Goal: Task Accomplishment & Management: Manage account settings

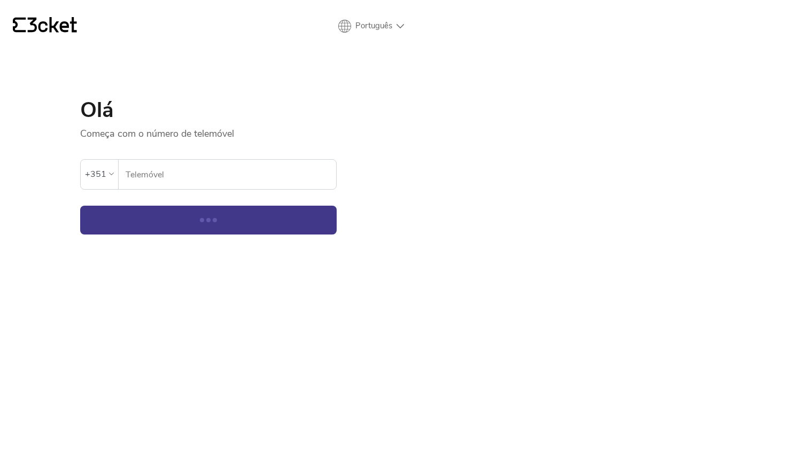
select select "en"
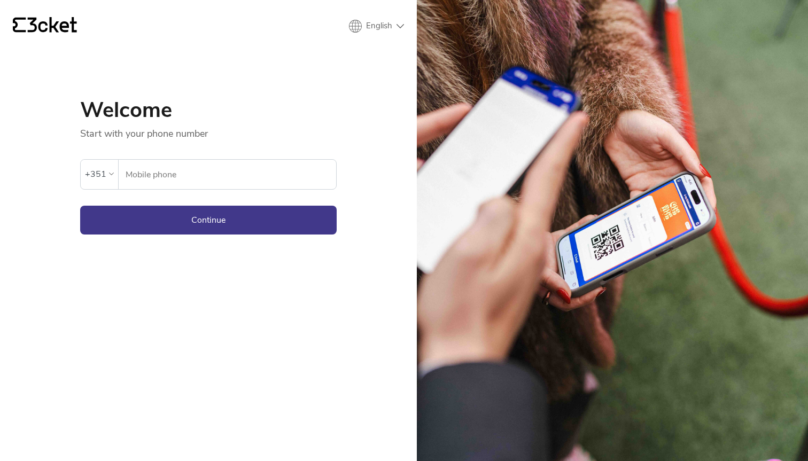
click at [217, 168] on input "Mobile phone" at bounding box center [230, 174] width 211 height 29
click at [148, 315] on div "{' '} English English Português Español Welcome Start with your phone number An…" at bounding box center [208, 230] width 417 height 461
click at [195, 174] on input "Mobile phone" at bounding box center [230, 174] width 211 height 29
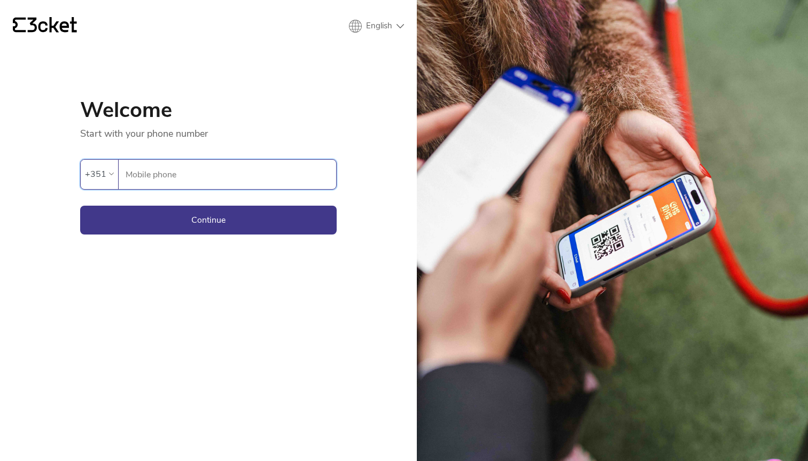
paste input "+33633425599"
type input "+33633425599"
drag, startPoint x: 138, startPoint y: 179, endPoint x: 104, endPoint y: 177, distance: 34.2
click at [106, 178] on div "+351 +33633425599 Mobile phone" at bounding box center [208, 174] width 256 height 30
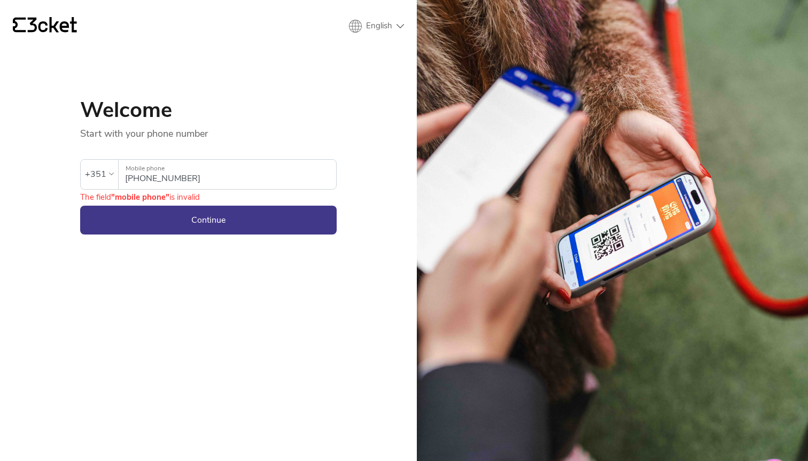
click at [99, 173] on div "+351" at bounding box center [95, 174] width 21 height 16
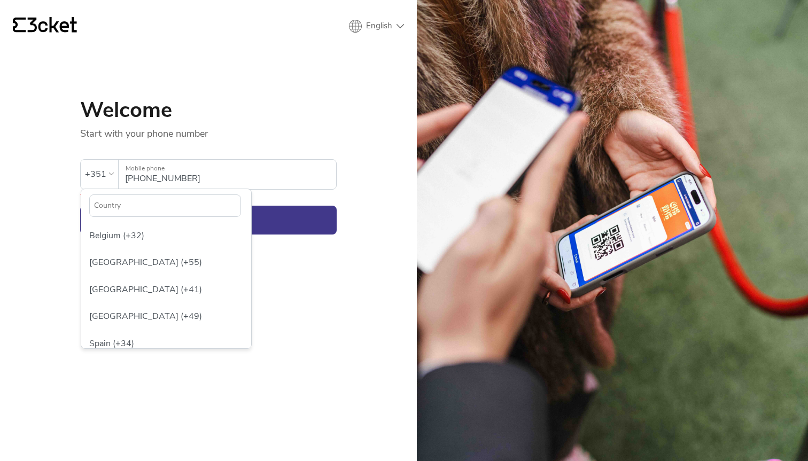
click at [129, 206] on input "text" at bounding box center [165, 205] width 152 height 22
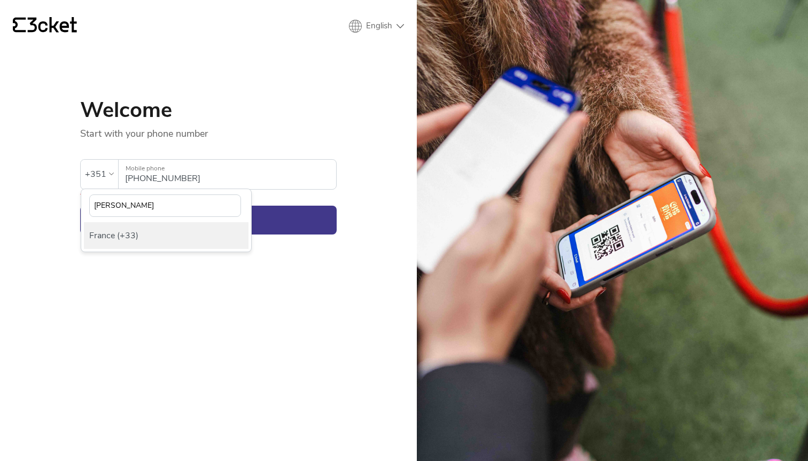
type input "fran"
click at [147, 229] on div "France (+33)" at bounding box center [166, 235] width 165 height 27
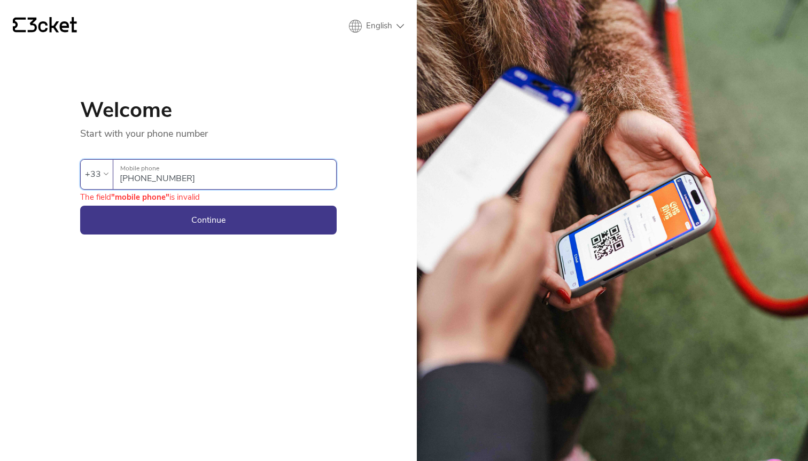
drag, startPoint x: 140, startPoint y: 177, endPoint x: 112, endPoint y: 177, distance: 28.3
click at [114, 177] on div "+33633425599 Mobile phone" at bounding box center [224, 174] width 223 height 29
click at [139, 179] on input "+33633425599" at bounding box center [228, 174] width 216 height 29
drag, startPoint x: 133, startPoint y: 179, endPoint x: 79, endPoint y: 168, distance: 55.7
click at [81, 169] on div "+33 +33633425599 Mobile phone" at bounding box center [208, 174] width 256 height 30
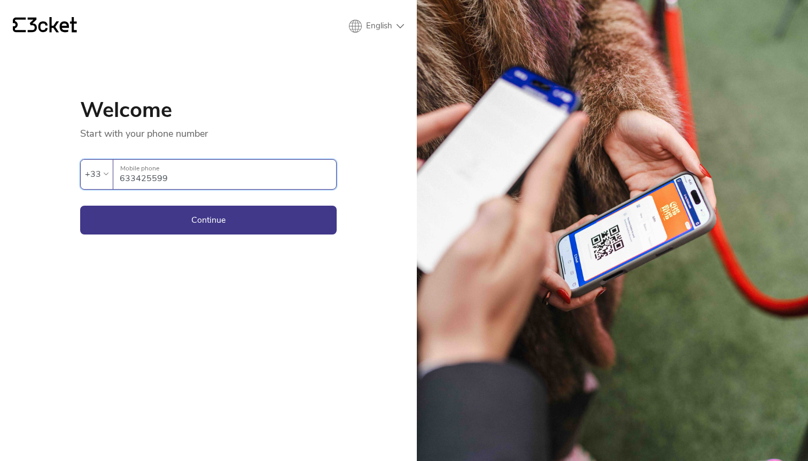
type input "633425599"
click at [80, 206] on button "Continue" at bounding box center [208, 220] width 256 height 29
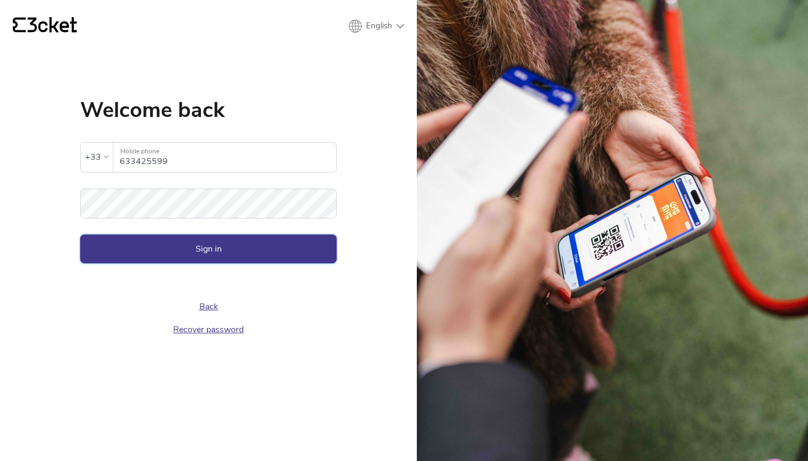
click at [191, 238] on button "Sign in" at bounding box center [208, 249] width 256 height 29
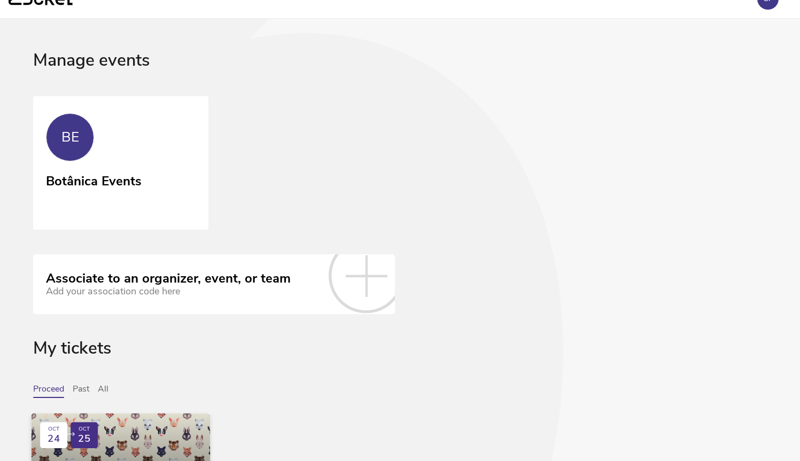
scroll to position [201, 0]
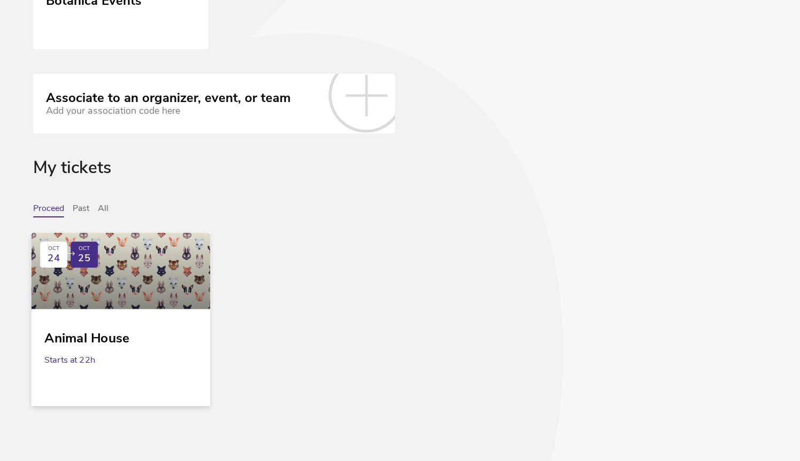
click at [165, 317] on link "OCT [DATE] Animal House Starts at 22h" at bounding box center [121, 313] width 179 height 160
click at [111, 319] on link "OCT [DATE] Animal House Starts at 22h" at bounding box center [121, 313] width 179 height 160
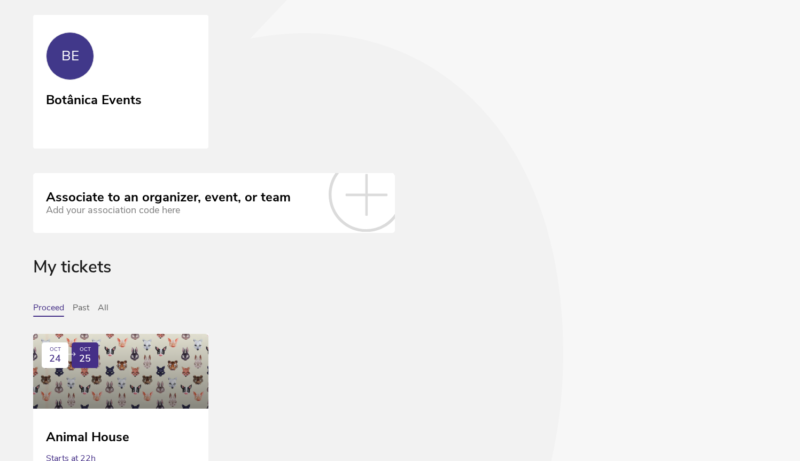
scroll to position [0, 0]
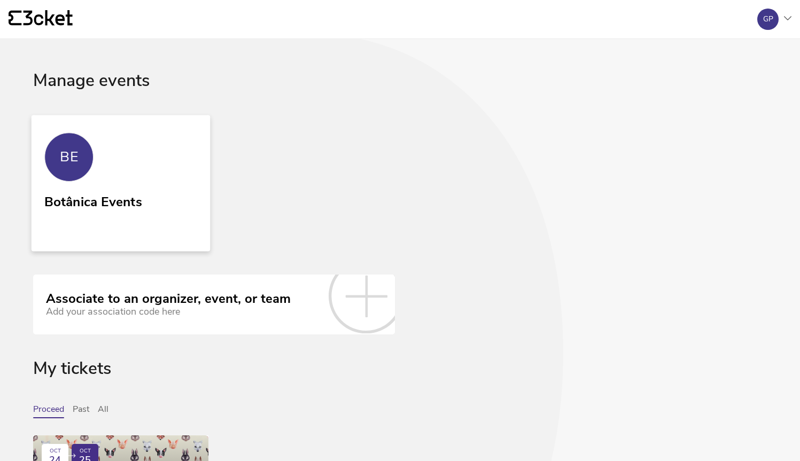
click at [117, 136] on link "BE Botânica Events" at bounding box center [121, 183] width 179 height 136
